Goal: Task Accomplishment & Management: Use online tool/utility

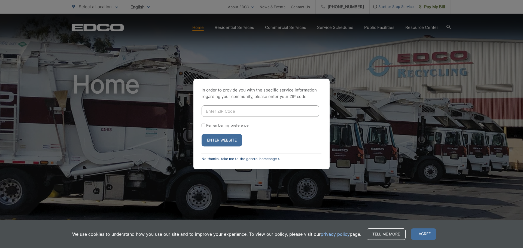
click at [238, 159] on link "No thanks, take me to the general homepage >" at bounding box center [241, 159] width 78 height 4
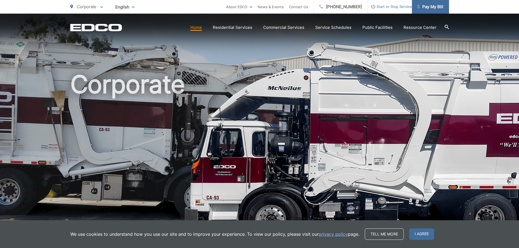
click at [433, 7] on span "Pay My Bill" at bounding box center [430, 7] width 26 height 7
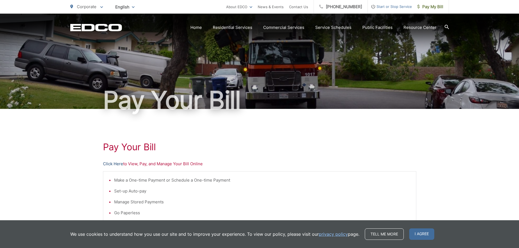
click at [112, 164] on link "Click Here" at bounding box center [113, 164] width 20 height 7
